Goal: Task Accomplishment & Management: Understand process/instructions

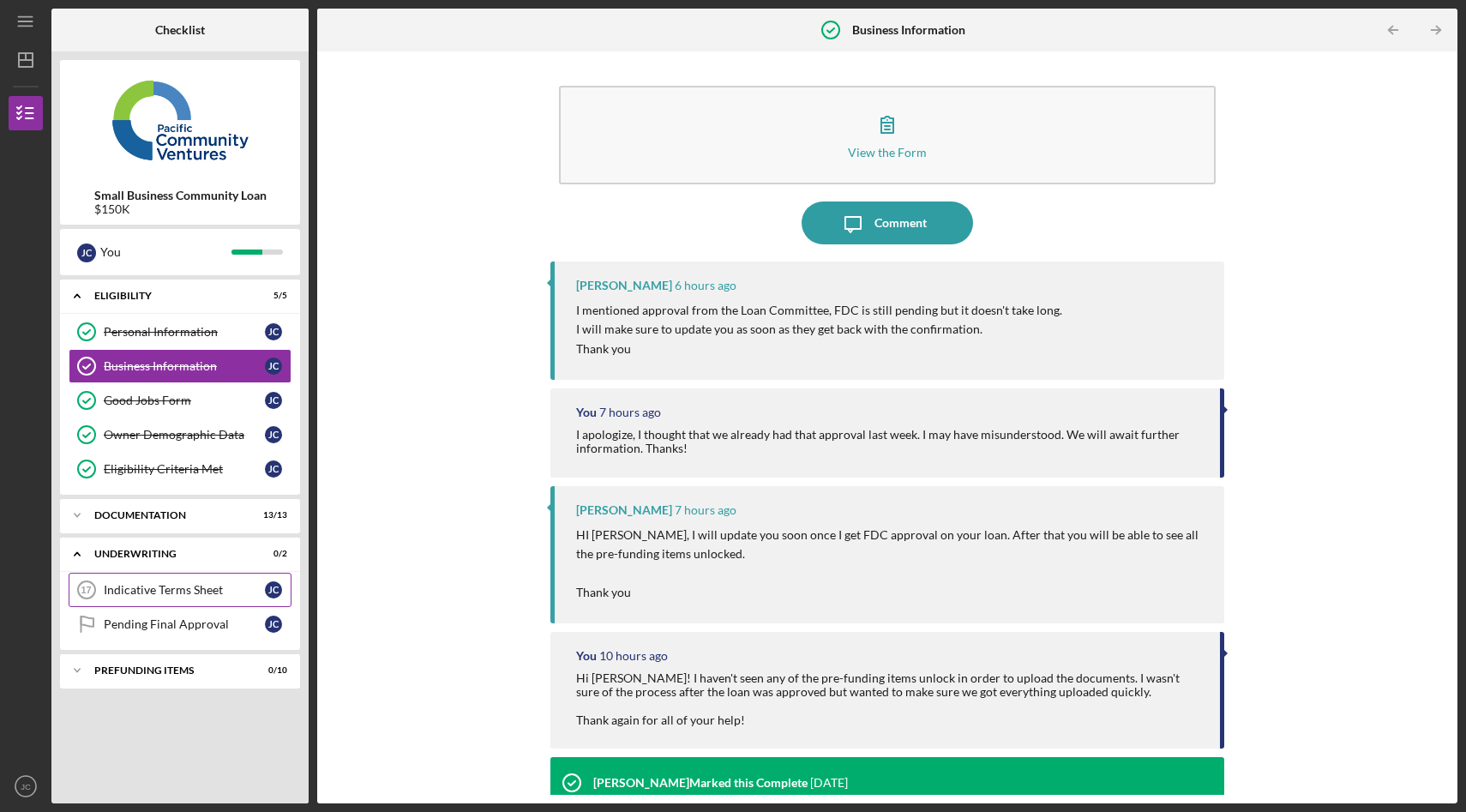
click at [202, 588] on div "Indicative Terms Sheet" at bounding box center [184, 589] width 161 height 14
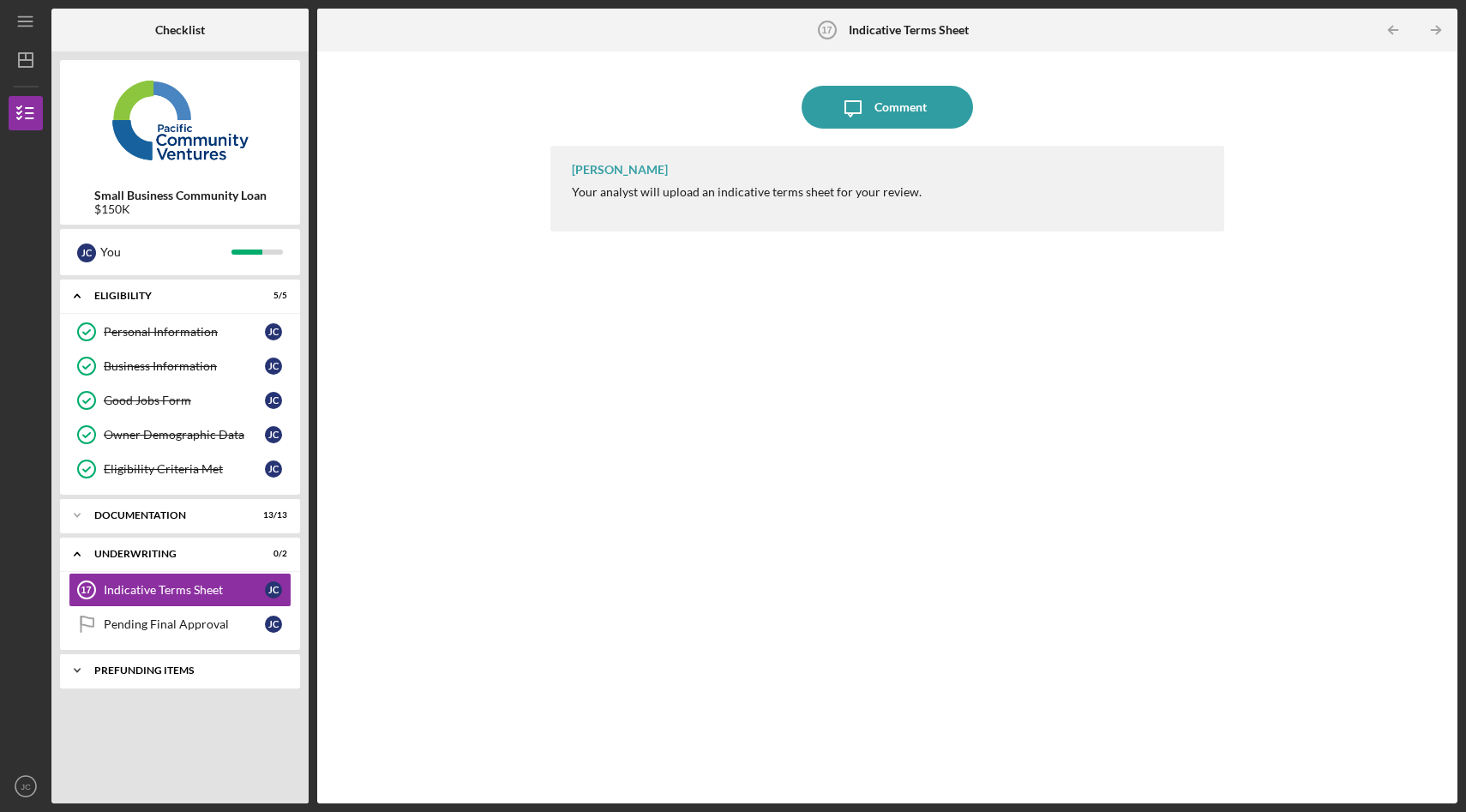
click at [171, 680] on div "Icon/Expander Prefunding Items 0 / 10" at bounding box center [180, 671] width 241 height 34
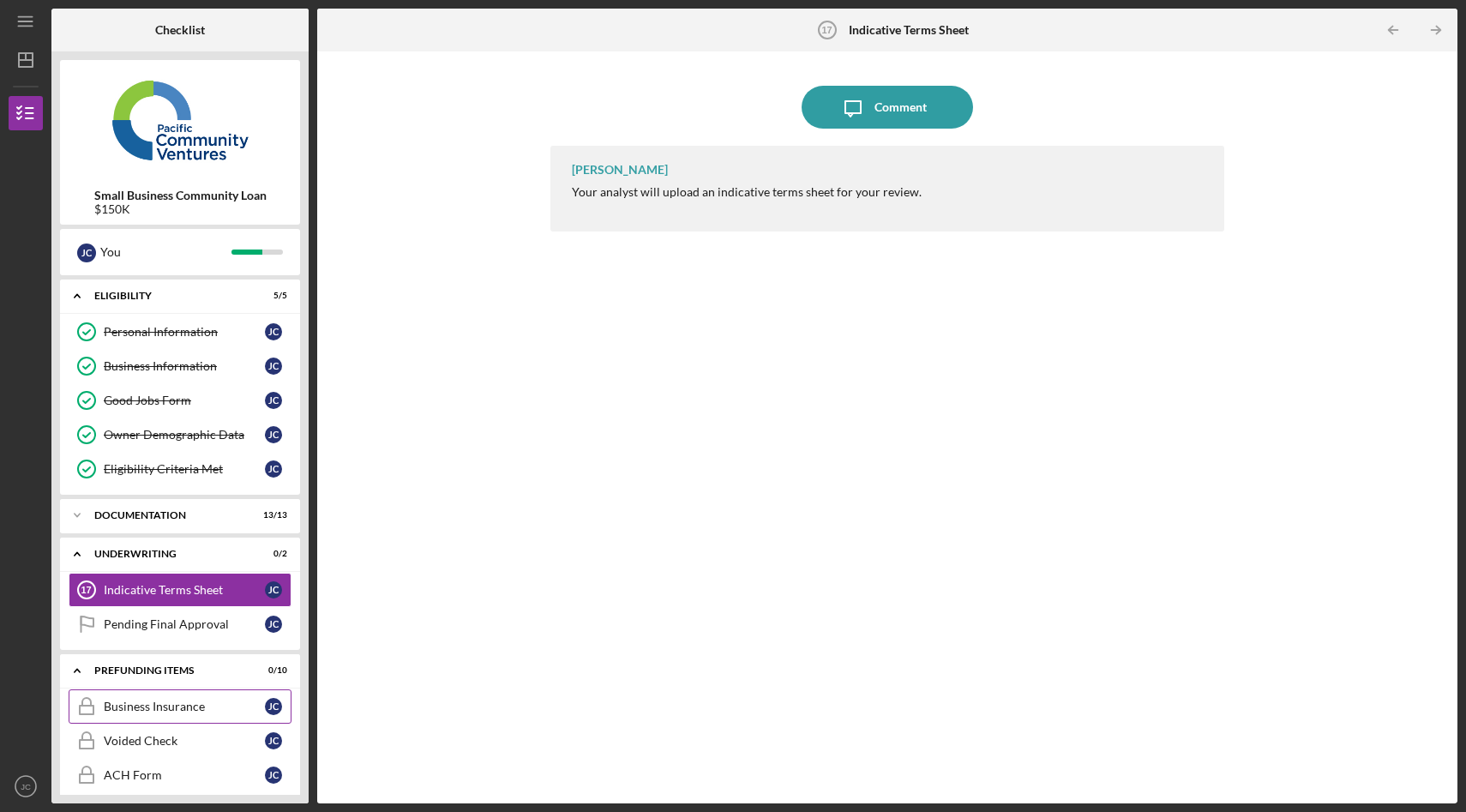
click at [192, 708] on div "Business Insurance" at bounding box center [184, 706] width 161 height 14
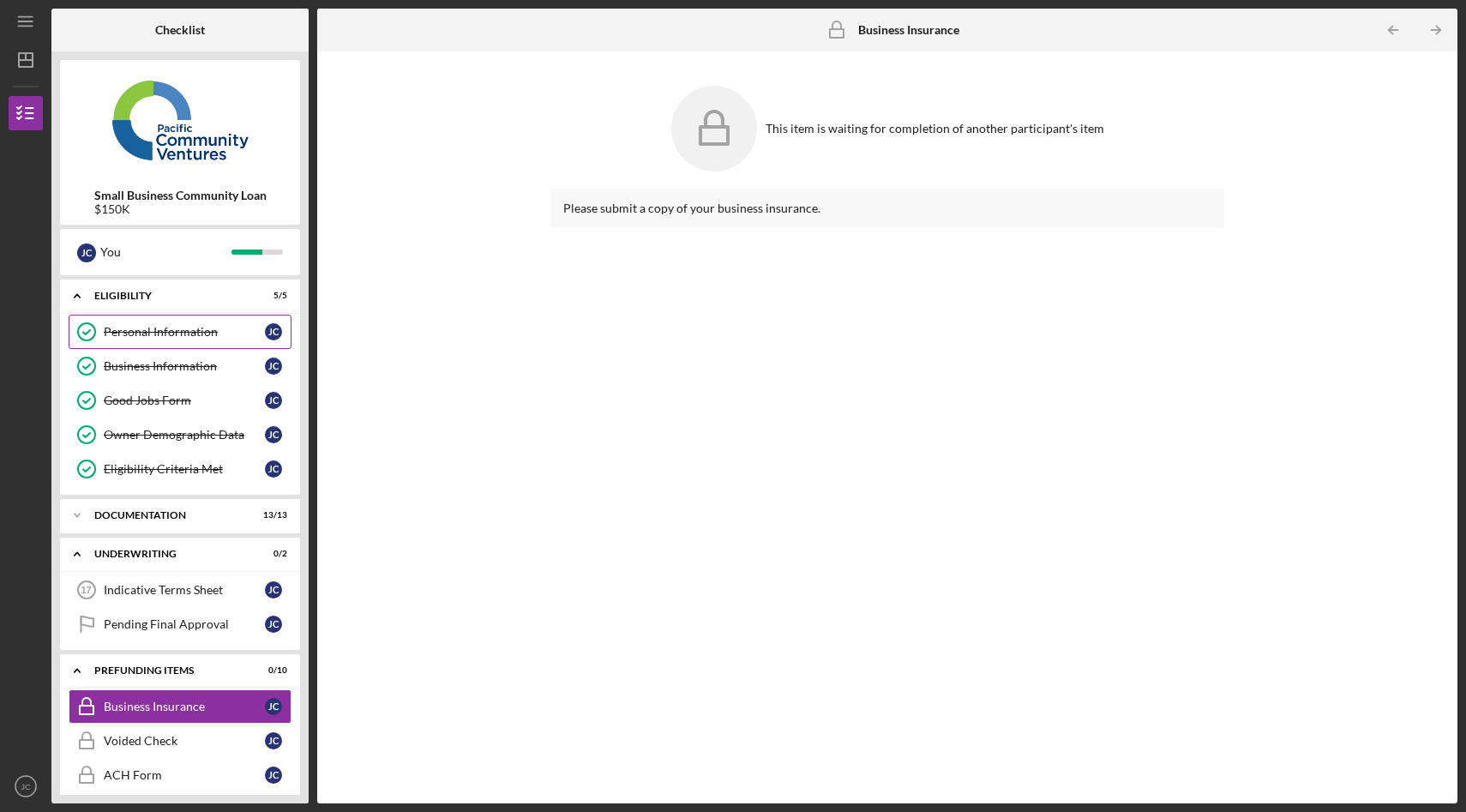
click at [134, 328] on div "Personal Information" at bounding box center [184, 332] width 161 height 14
